Goal: Use online tool/utility: Utilize a website feature to perform a specific function

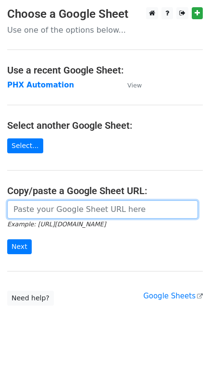
click at [48, 205] on input "url" at bounding box center [102, 209] width 191 height 18
paste input "[URL][DOMAIN_NAME]"
type input "[URL][DOMAIN_NAME]"
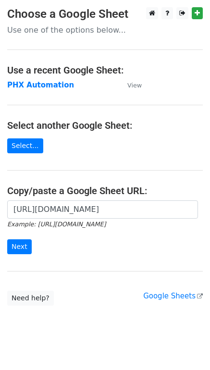
scroll to position [0, 0]
click at [31, 248] on form "[URL][DOMAIN_NAME] Example: [URL][DOMAIN_NAME] Next" at bounding box center [104, 227] width 195 height 54
click at [25, 248] on input "Next" at bounding box center [19, 246] width 24 height 15
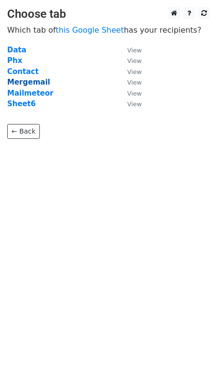
click at [37, 84] on strong "Mergemail" at bounding box center [28, 82] width 43 height 9
